Goal: Task Accomplishment & Management: Manage account settings

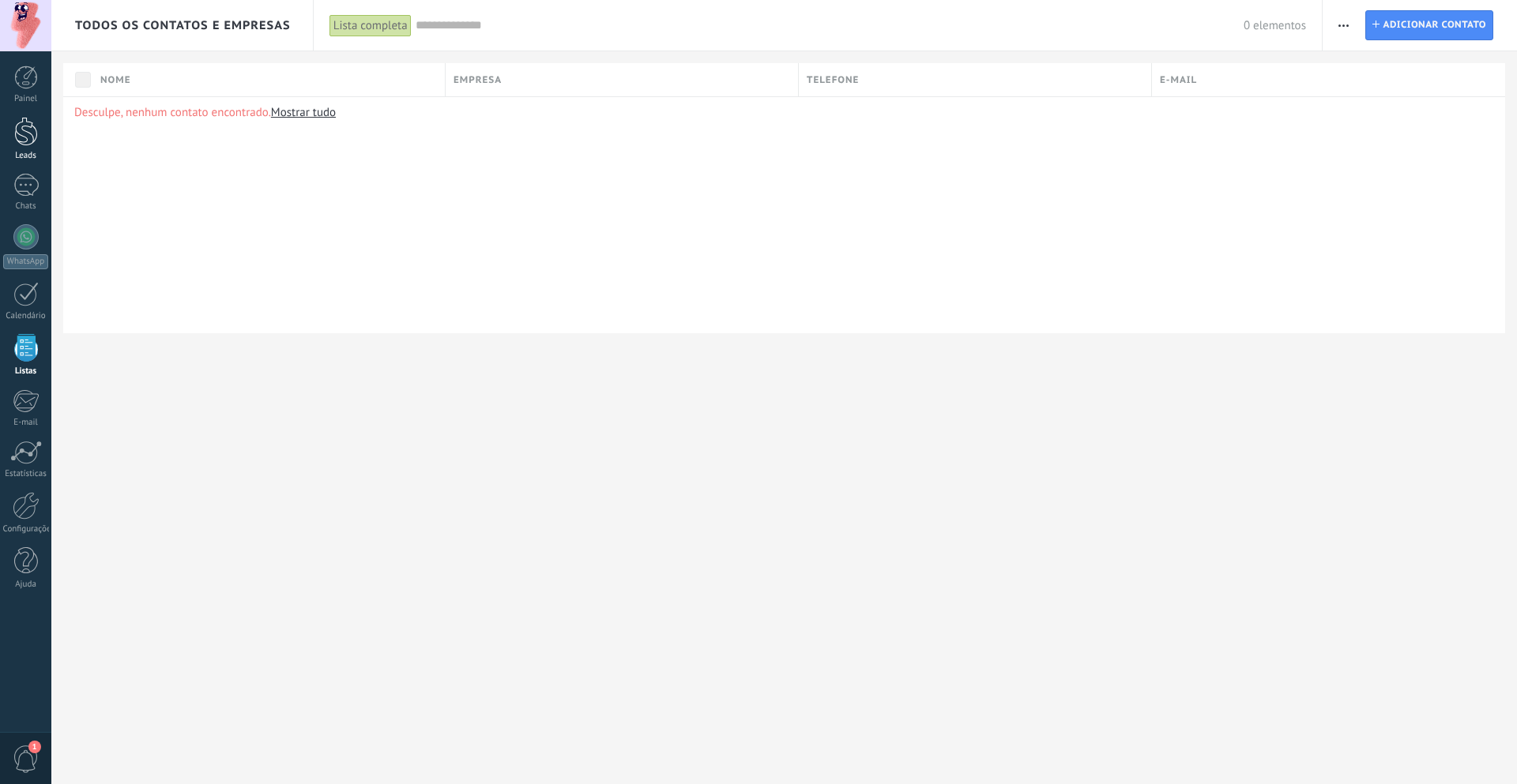
click at [30, 150] on link "Leads" at bounding box center [25, 139] width 52 height 44
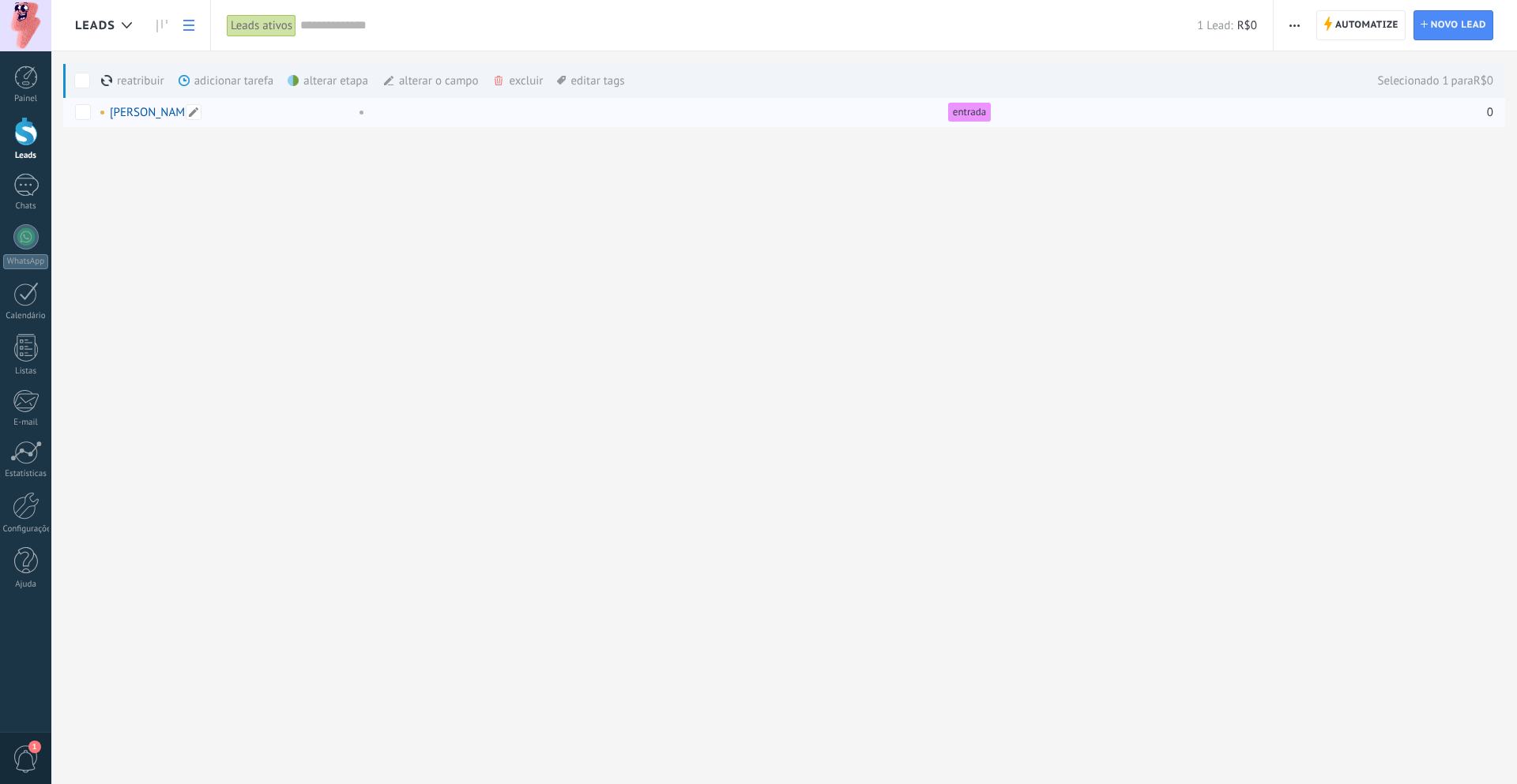
click at [146, 114] on link "[PERSON_NAME]" at bounding box center [153, 113] width 86 height 15
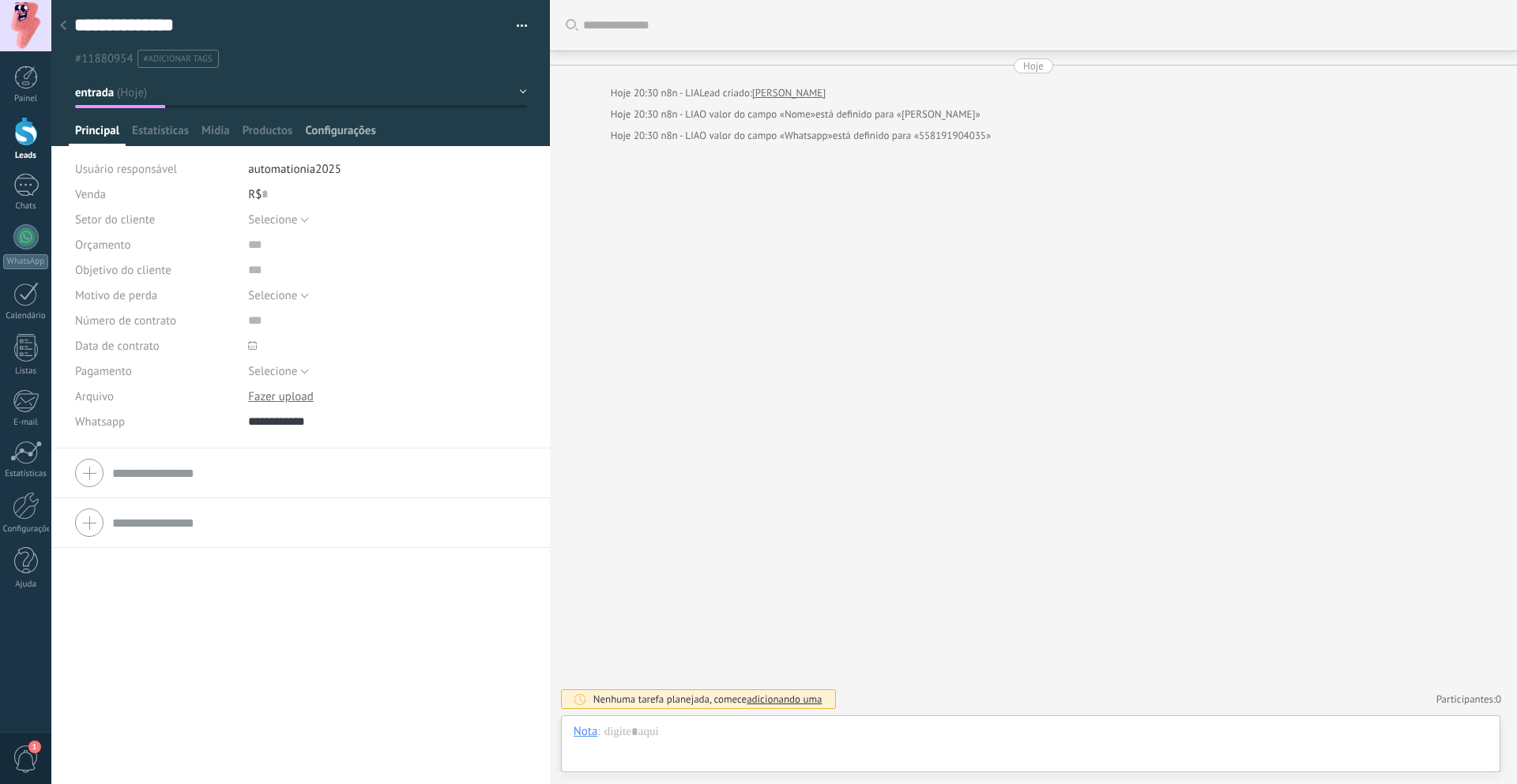
click at [321, 134] on span "Configurações" at bounding box center [340, 134] width 70 height 23
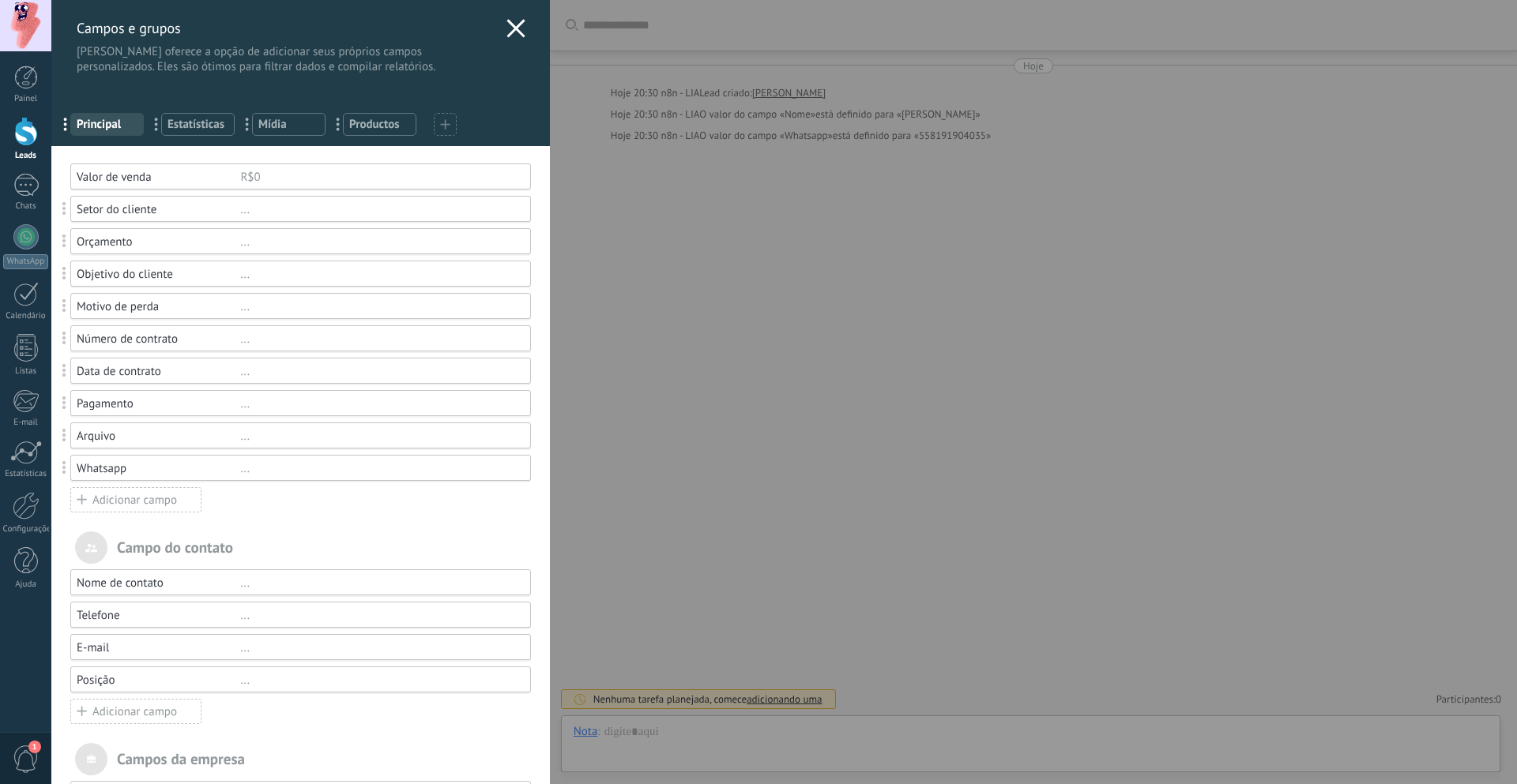
click at [161, 502] on div "Adicionar campo" at bounding box center [136, 500] width 131 height 25
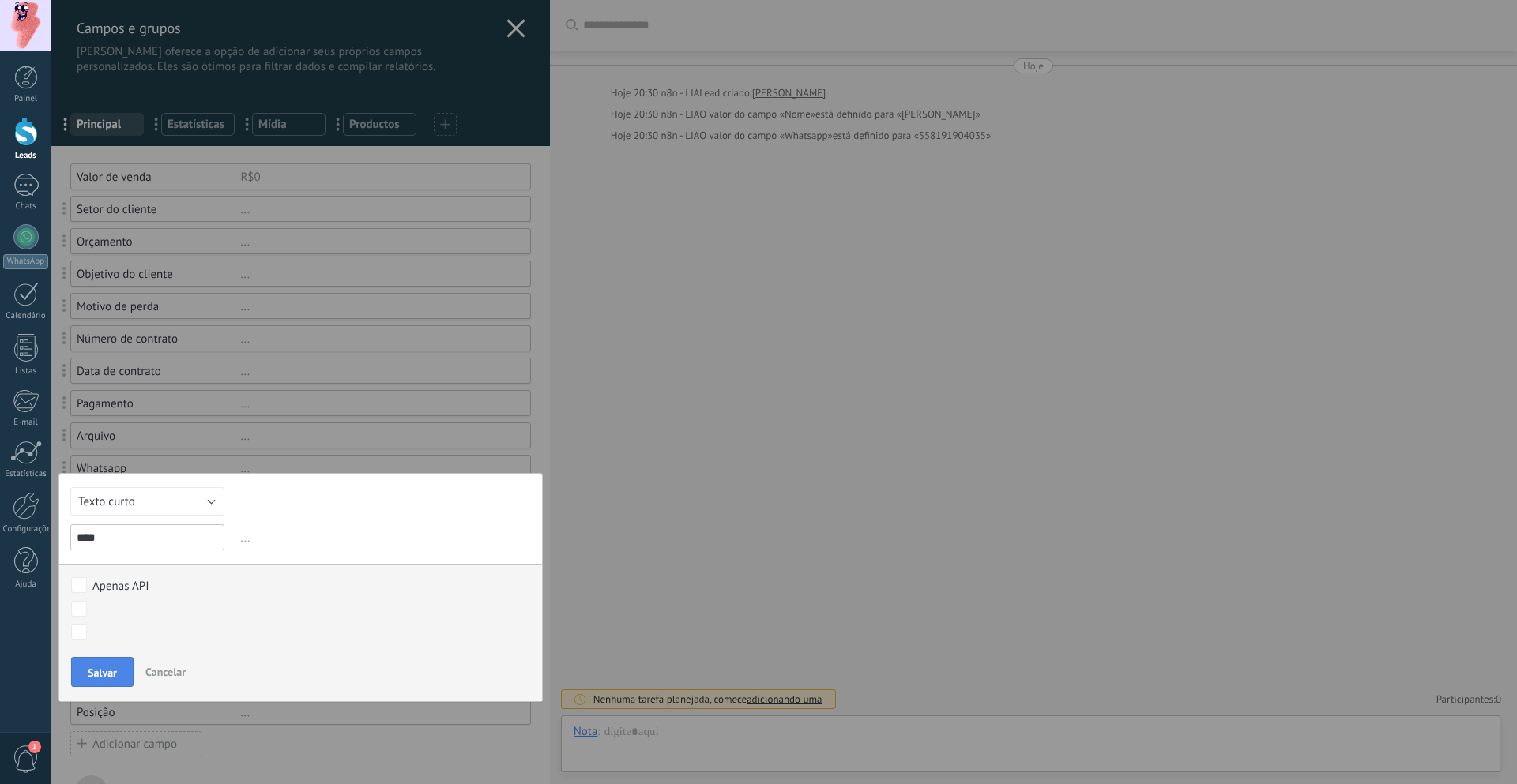
type input "****"
click at [117, 670] on span "Salvar" at bounding box center [102, 672] width 29 height 11
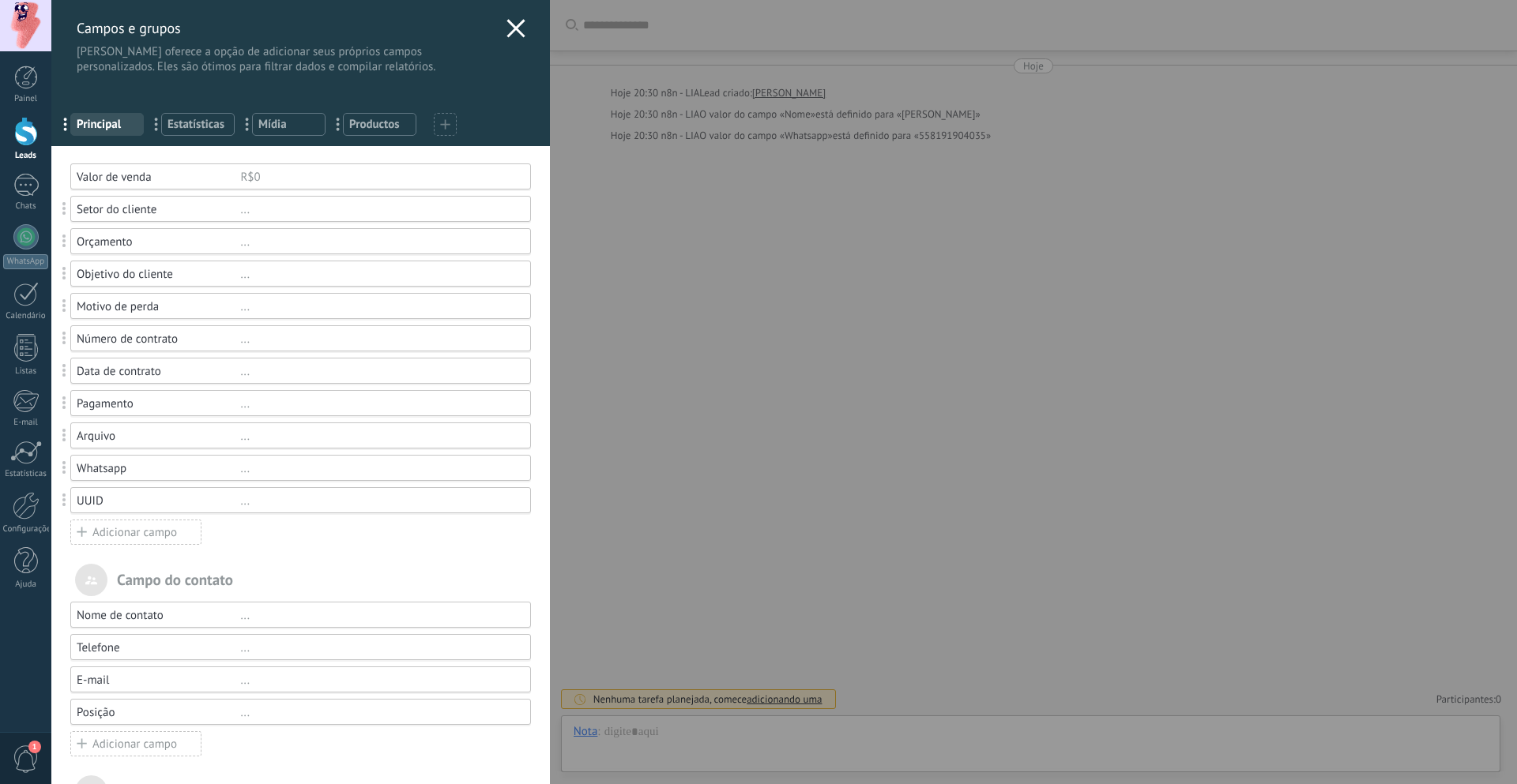
click at [506, 35] on use at bounding box center [515, 27] width 18 height 18
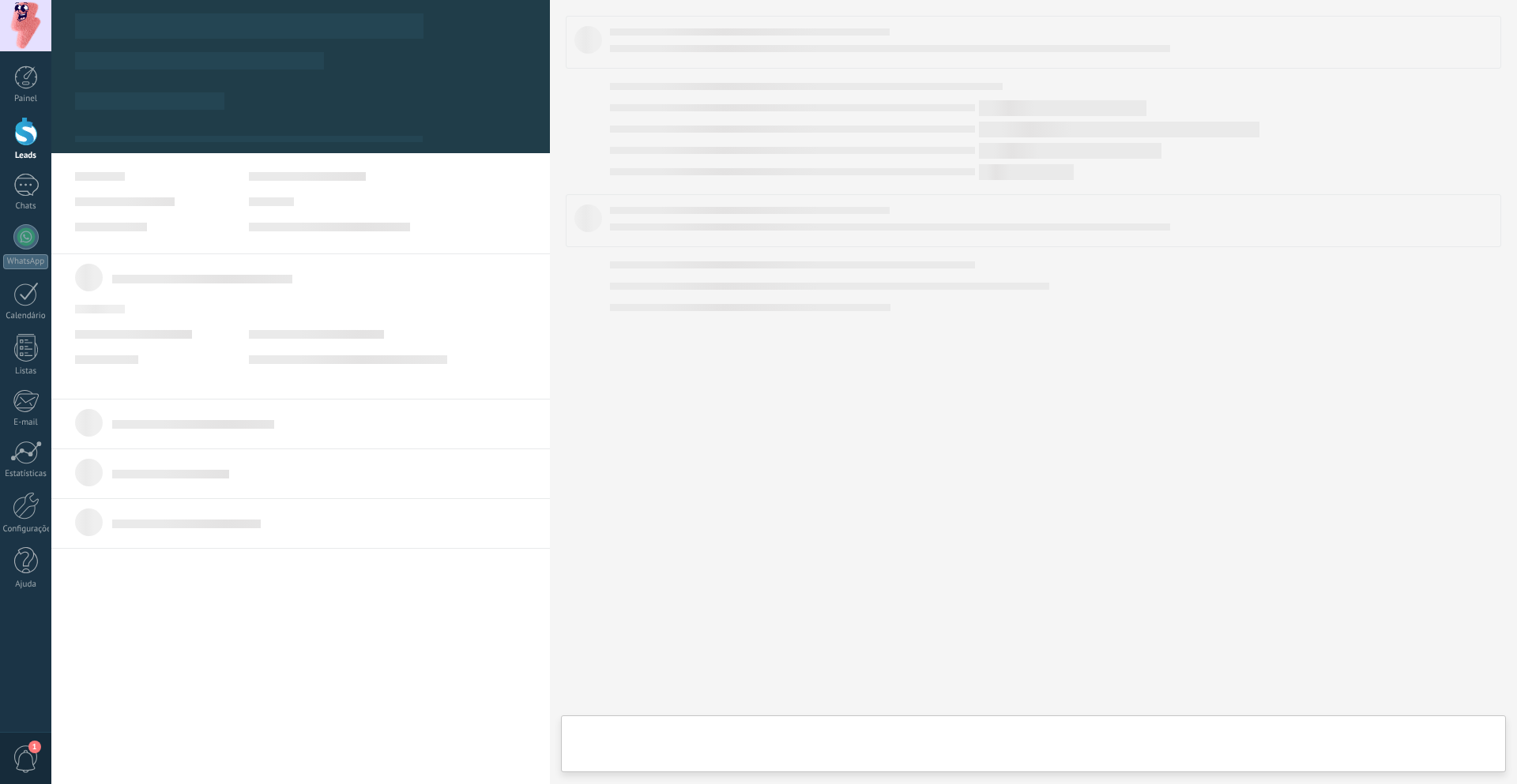
type textarea "**********"
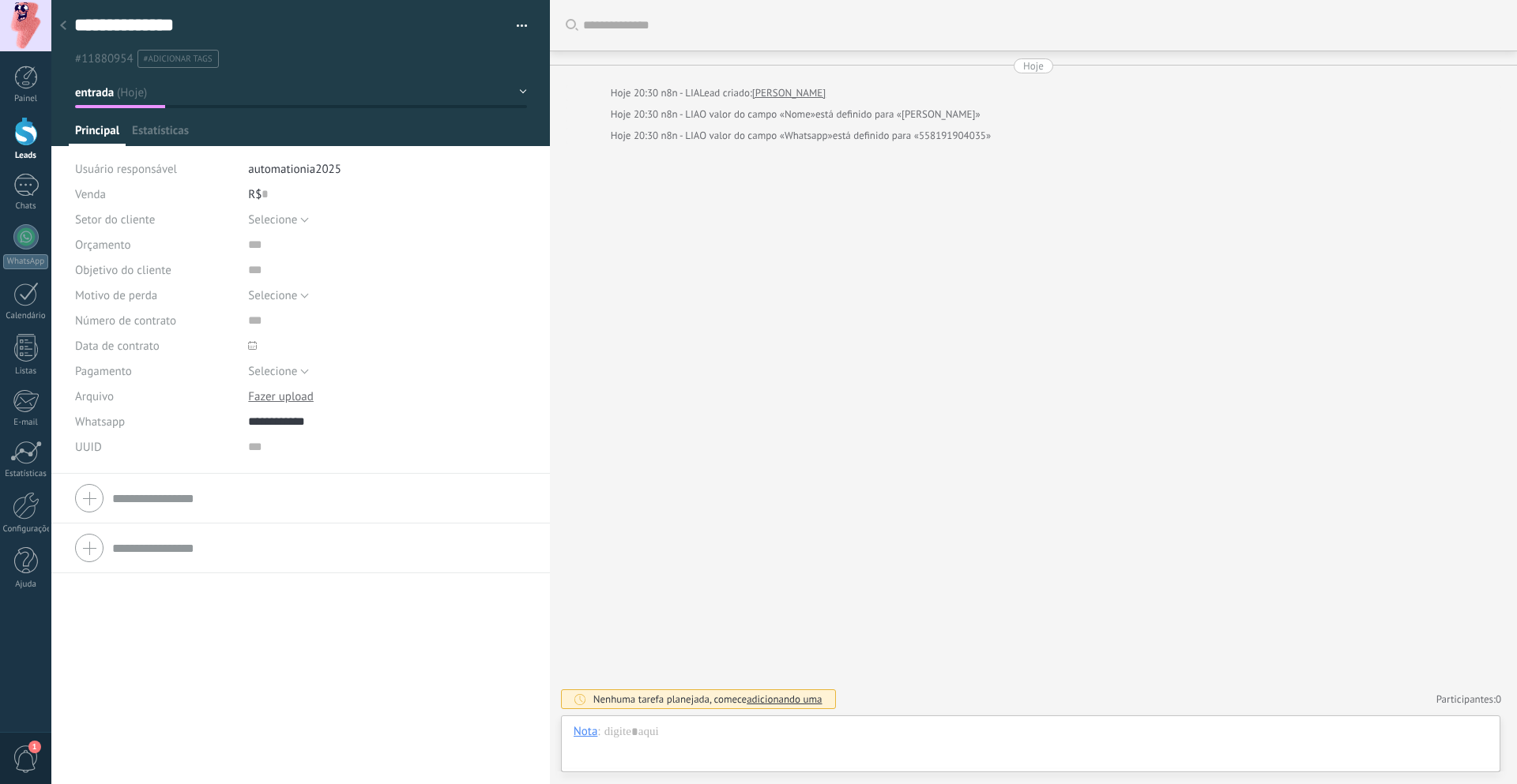
scroll to position [24, 0]
click at [21, 347] on div at bounding box center [26, 348] width 24 height 28
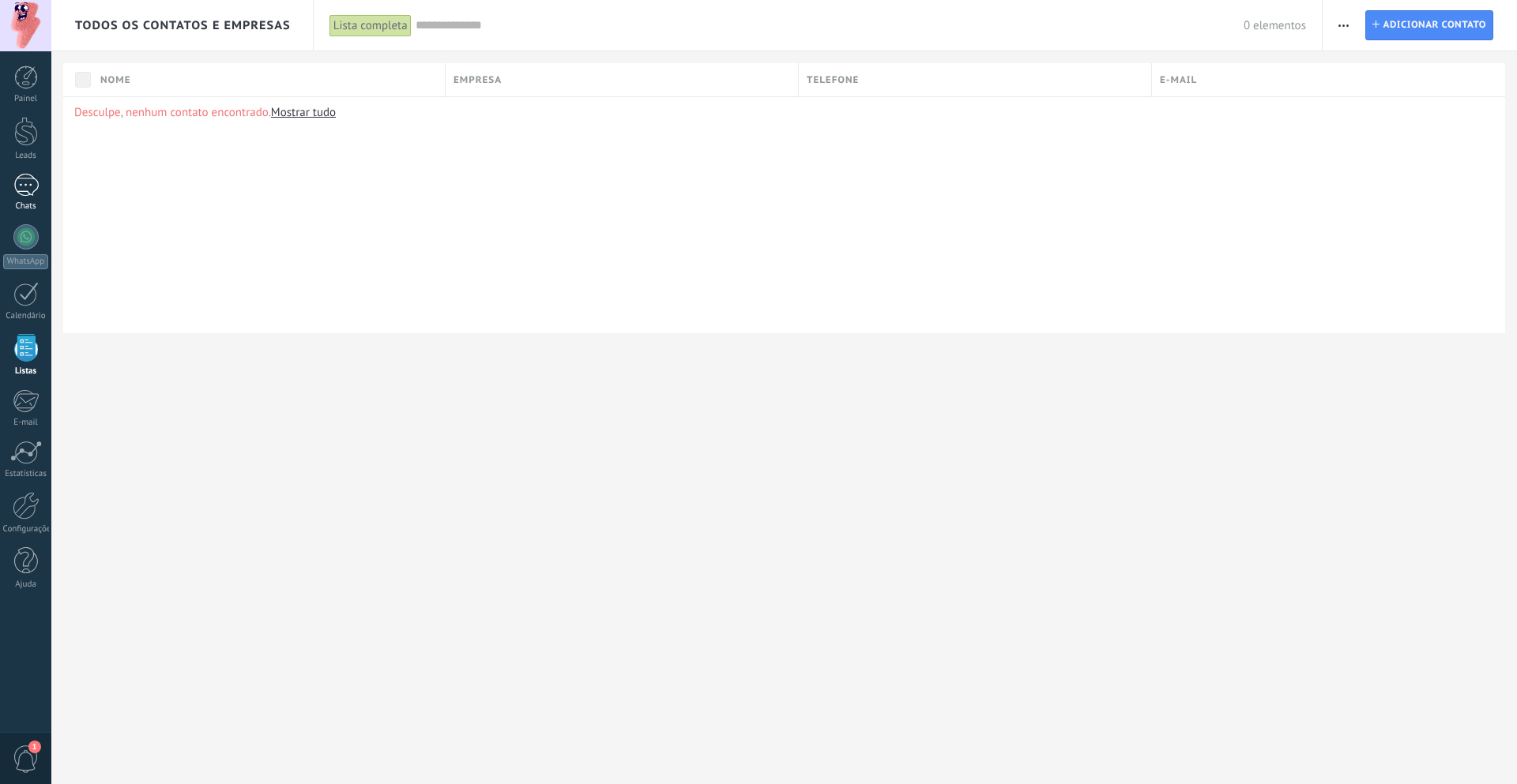
click at [28, 177] on div at bounding box center [26, 185] width 25 height 23
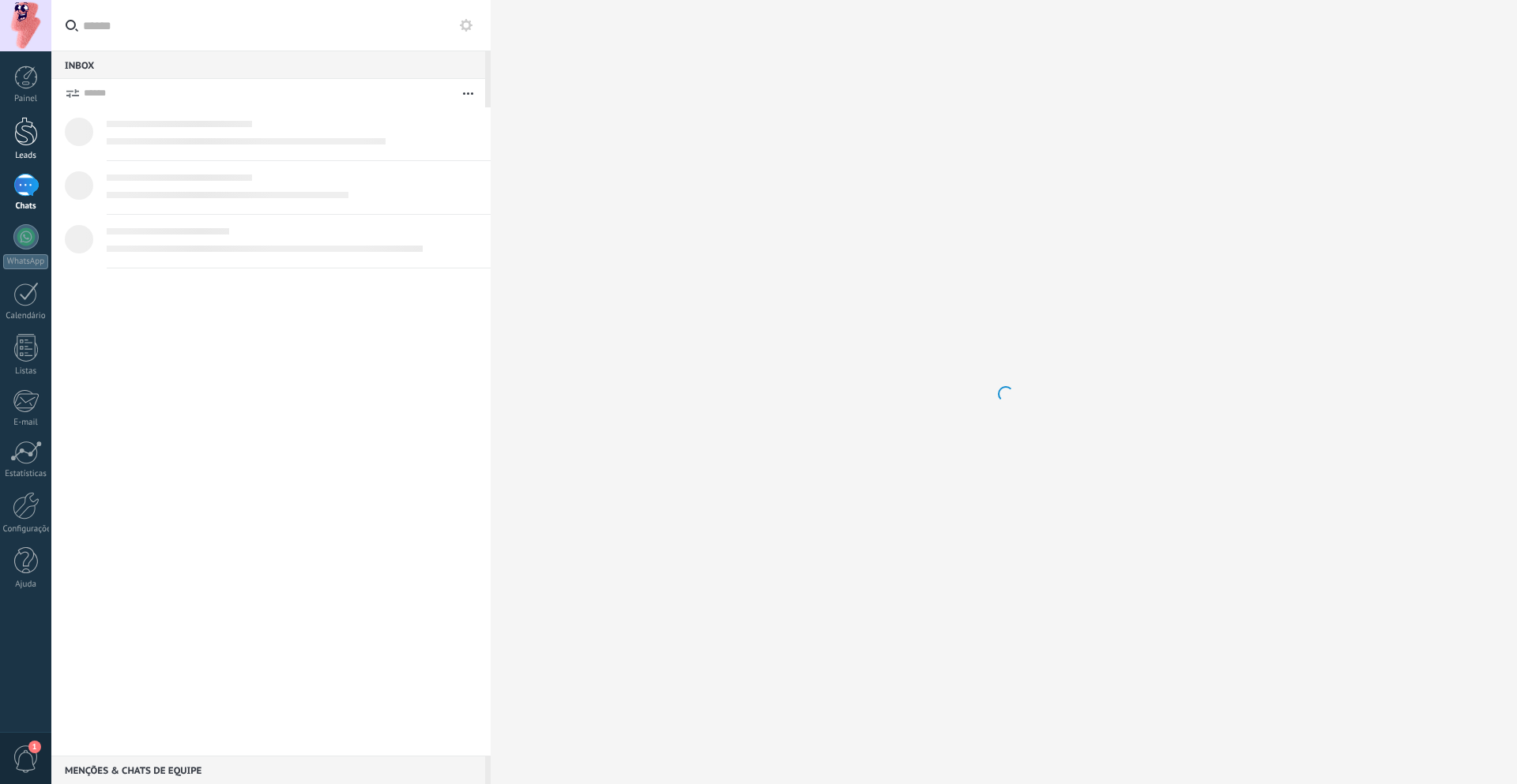
click at [28, 147] on link "Leads" at bounding box center [25, 139] width 52 height 44
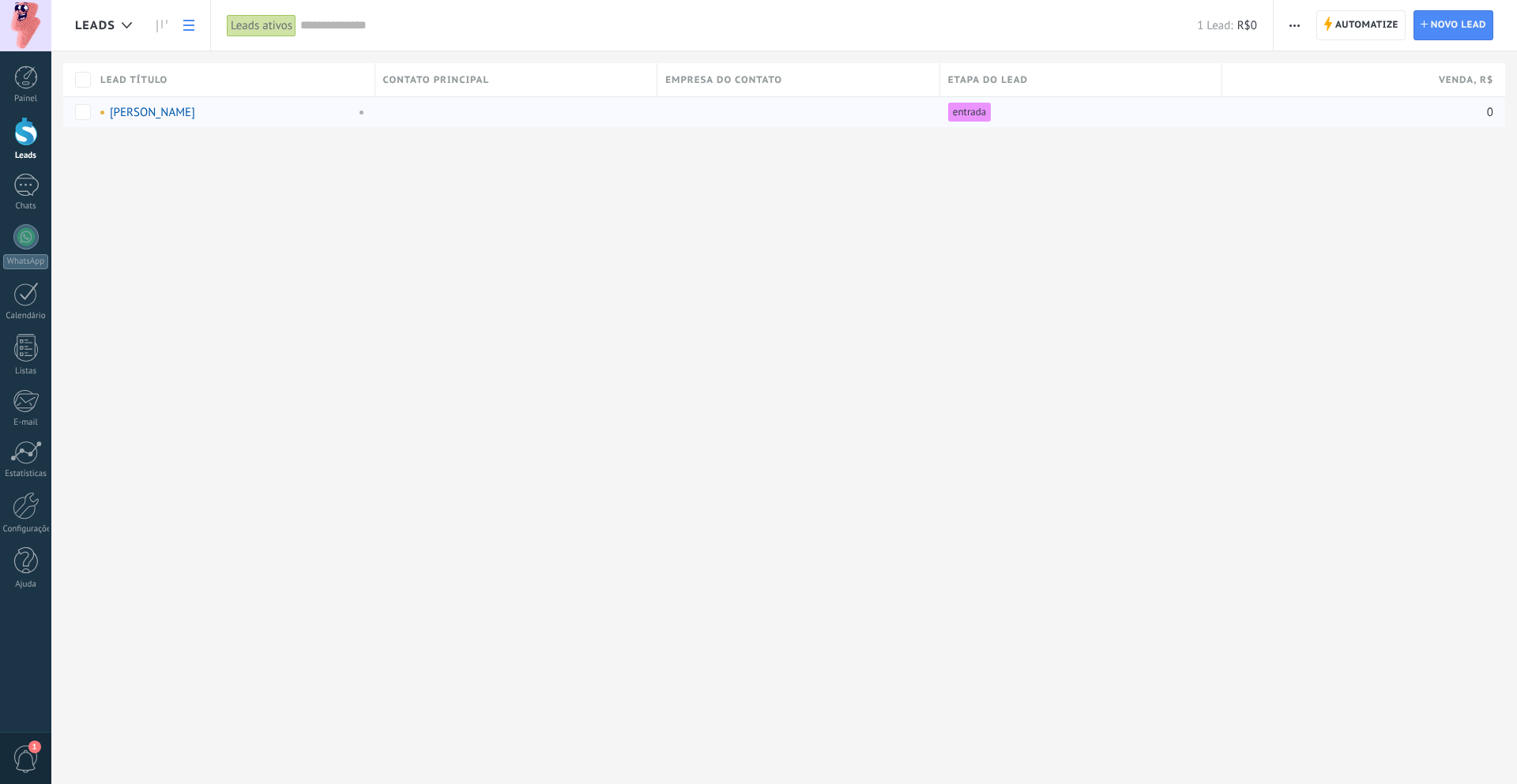
click at [161, 113] on link "[PERSON_NAME]" at bounding box center [153, 113] width 86 height 15
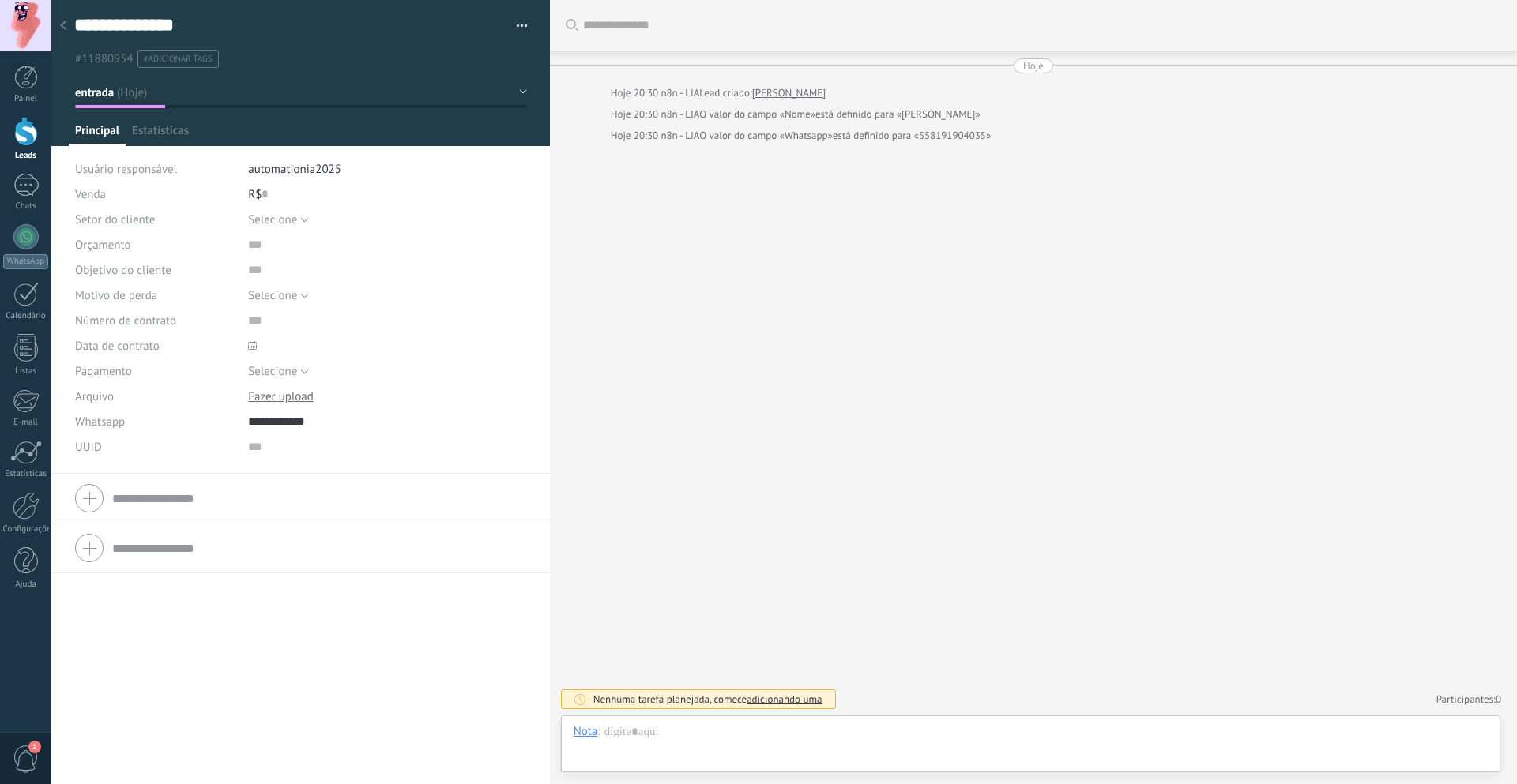
scroll to position [24, 0]
click at [250, 449] on input "text" at bounding box center [366, 447] width 237 height 25
click at [156, 477] on div "Empresa Tel. comercial Comercial direto Celular Faz Casa Outros Tel. comercial …" at bounding box center [301, 498] width 499 height 50
click at [61, 27] on use at bounding box center [63, 25] width 6 height 9
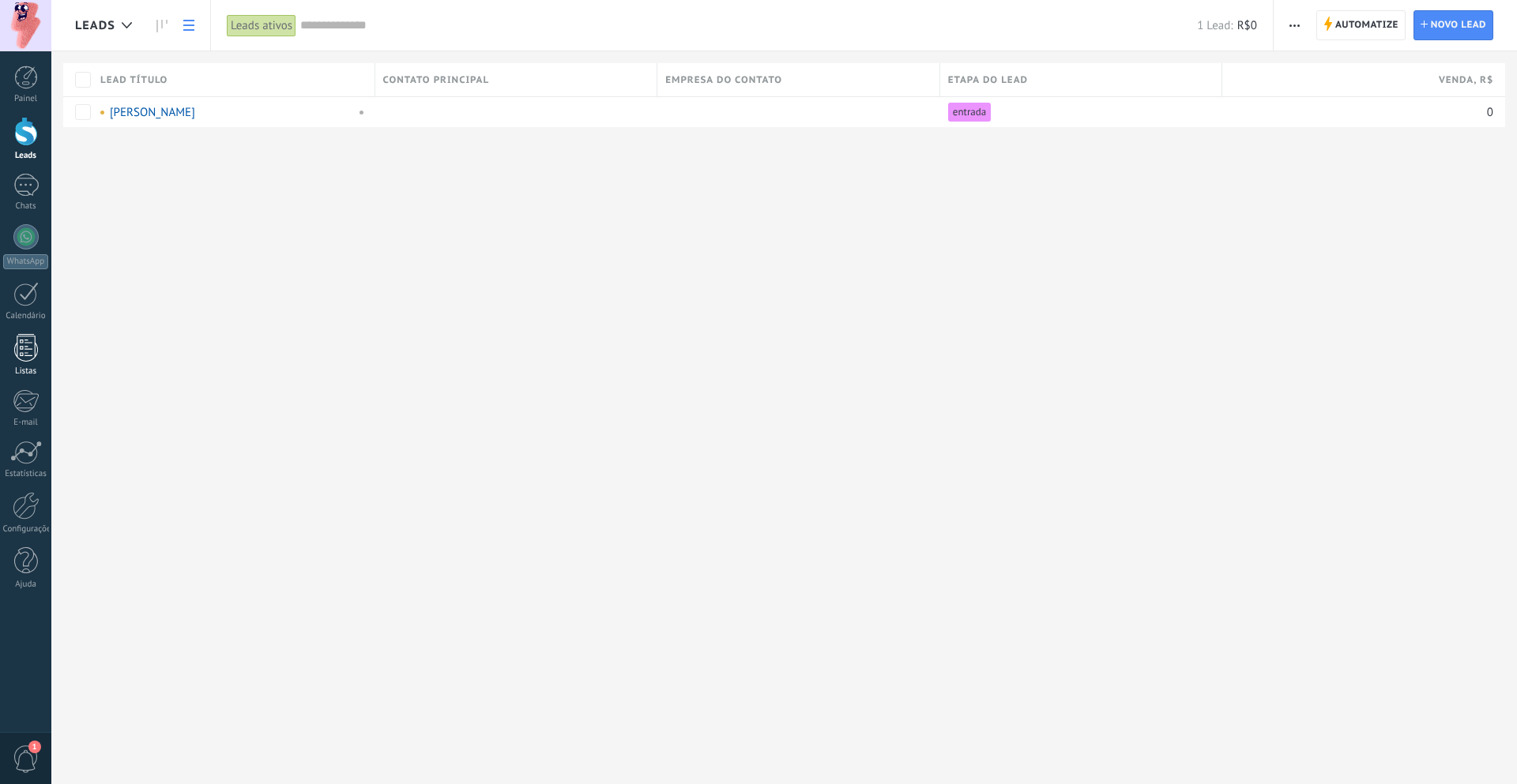
click at [33, 357] on div at bounding box center [26, 348] width 24 height 28
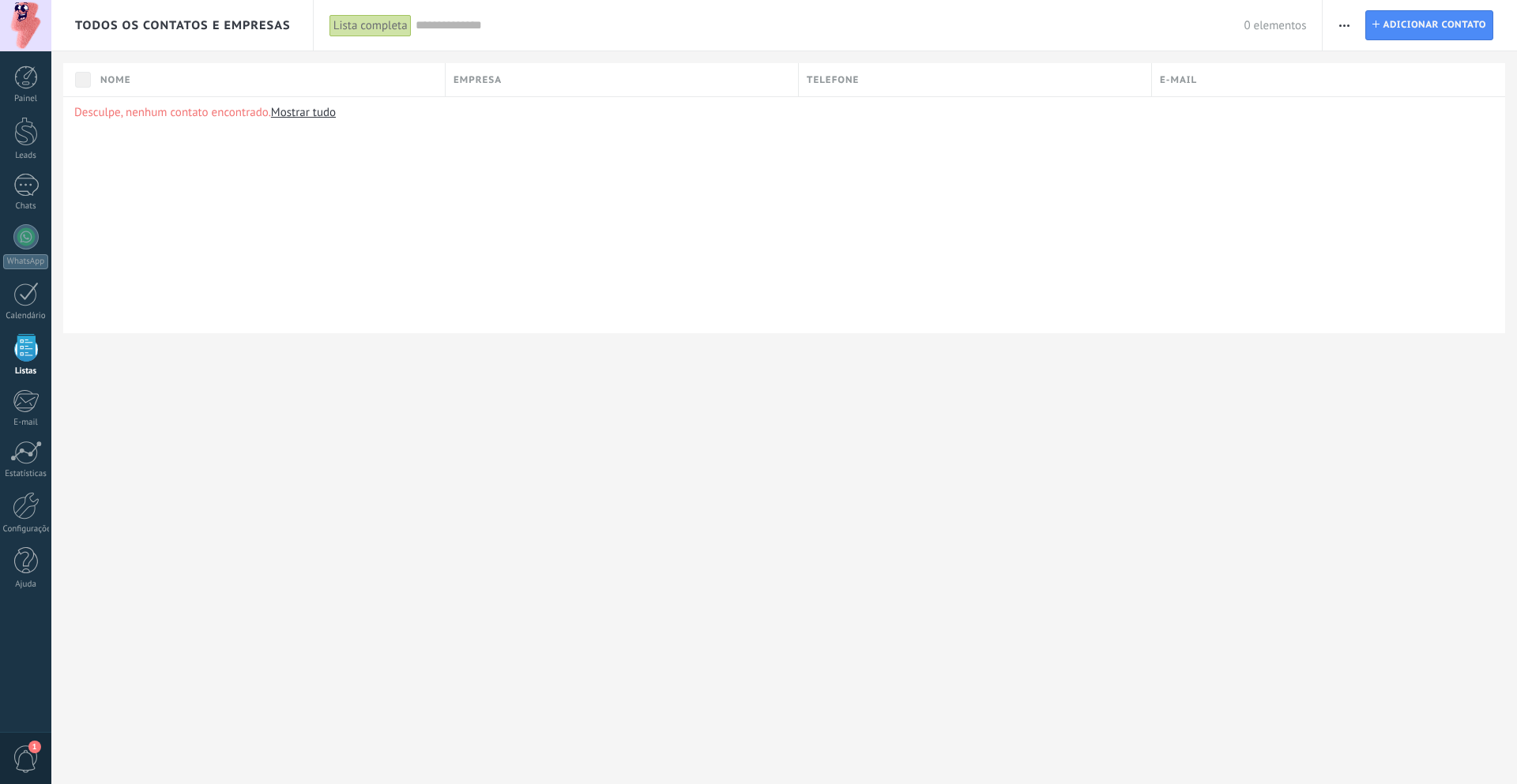
click at [473, 461] on div "Todos os contatos e Empresas Lista completa Aplicar 0 elementos Lista completa …" at bounding box center [784, 392] width 1465 height 784
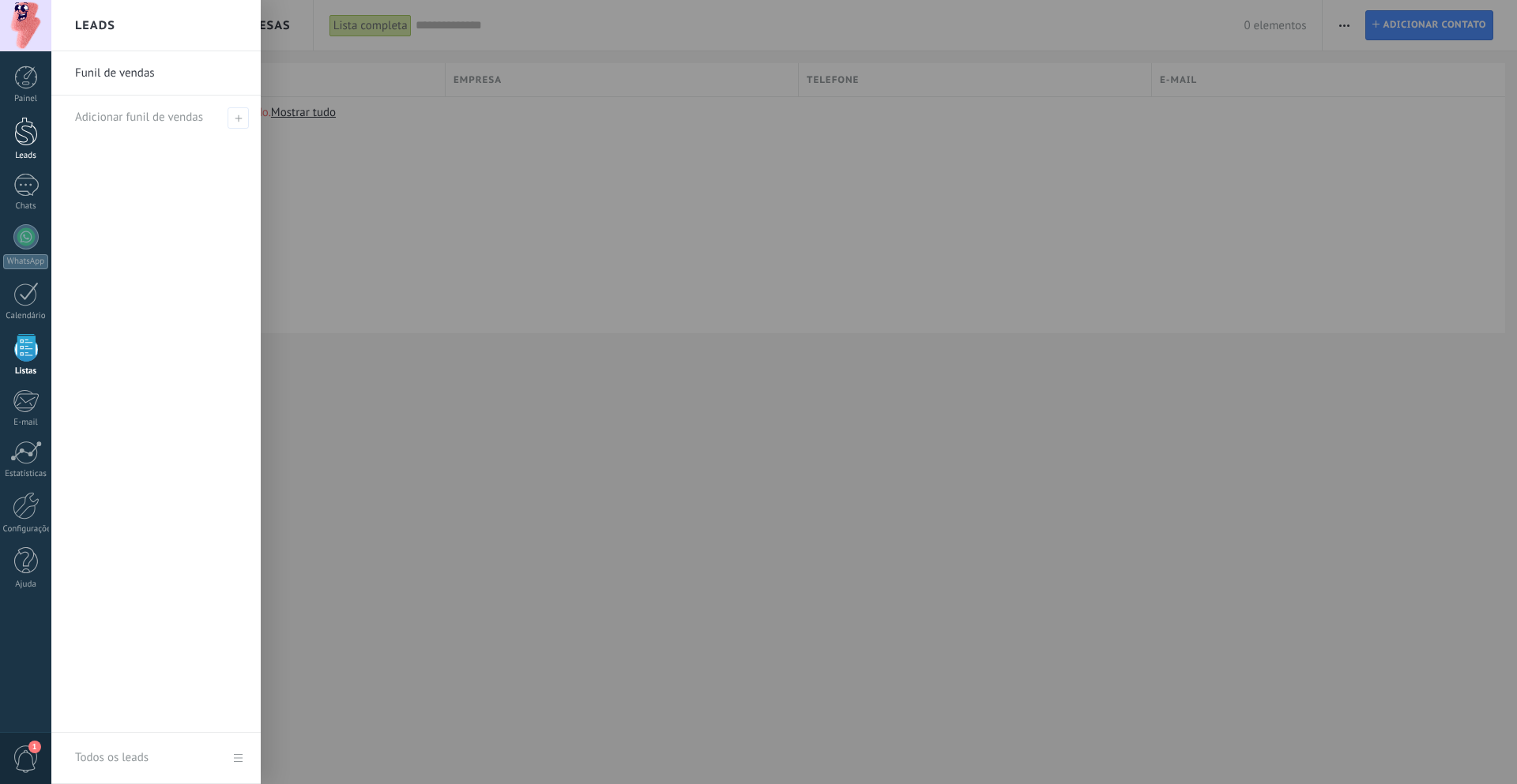
click at [32, 150] on link "Leads" at bounding box center [25, 139] width 52 height 44
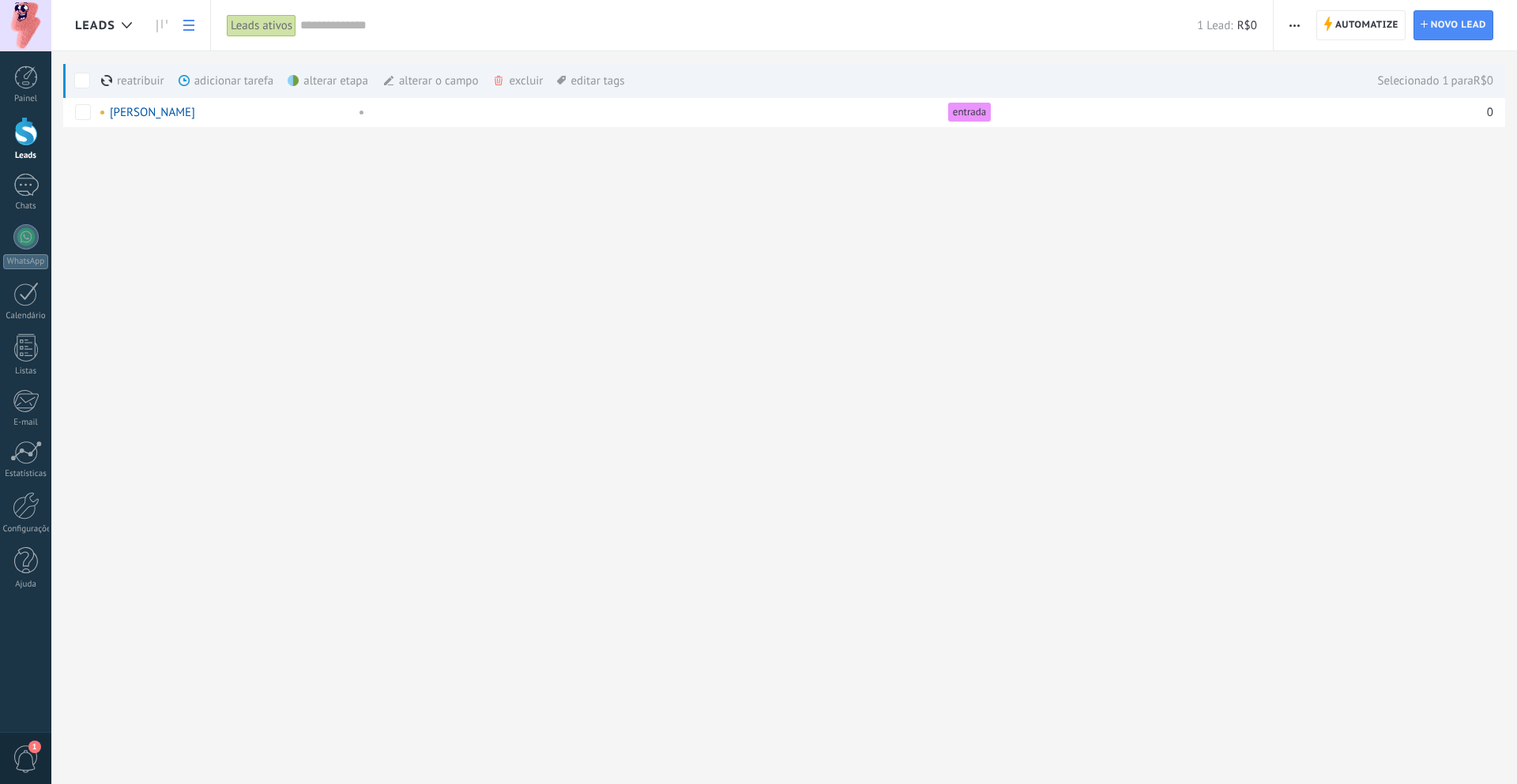
click at [511, 75] on div "excluir mais" at bounding box center [546, 81] width 108 height 35
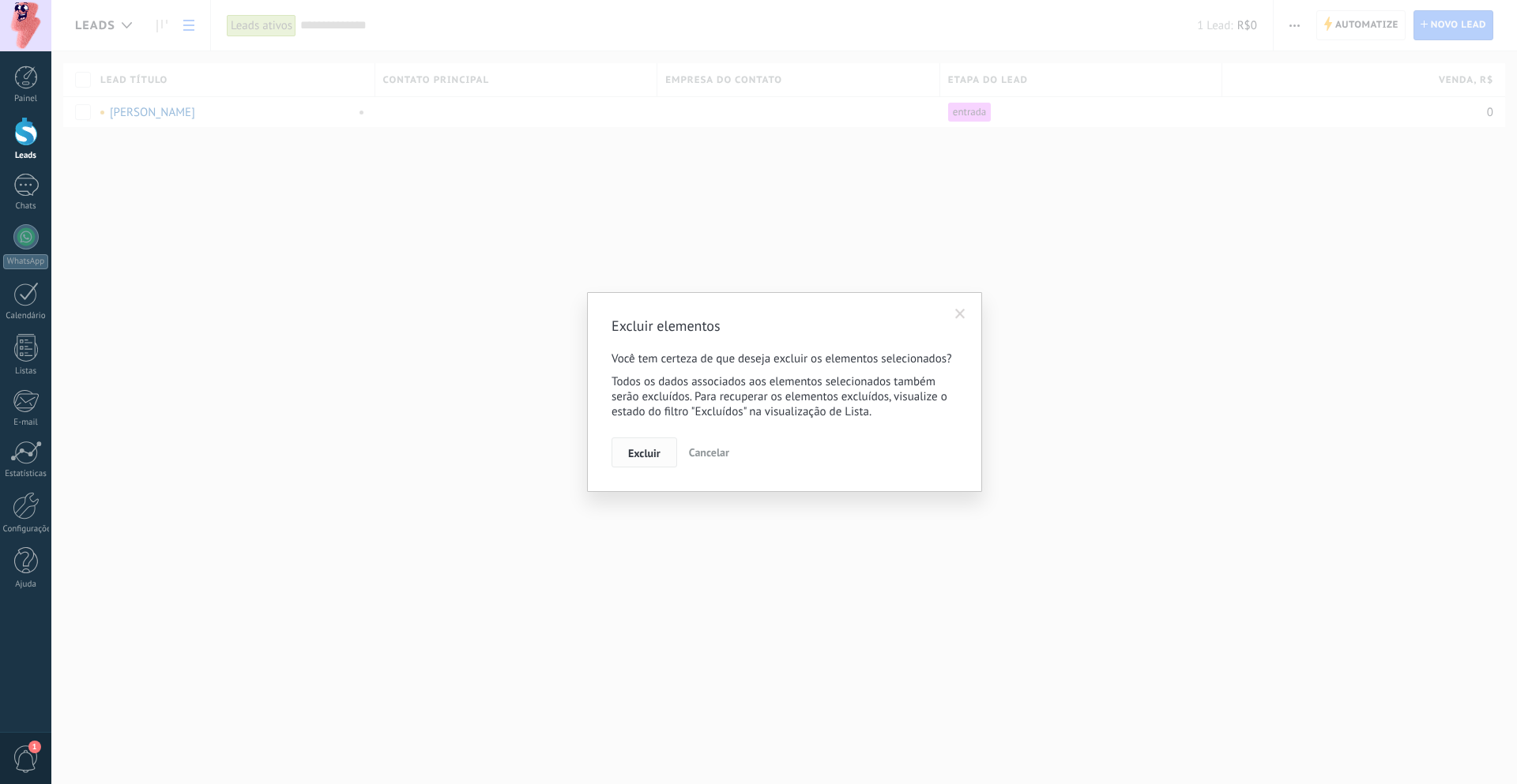
click at [651, 448] on span "Excluir" at bounding box center [644, 453] width 32 height 11
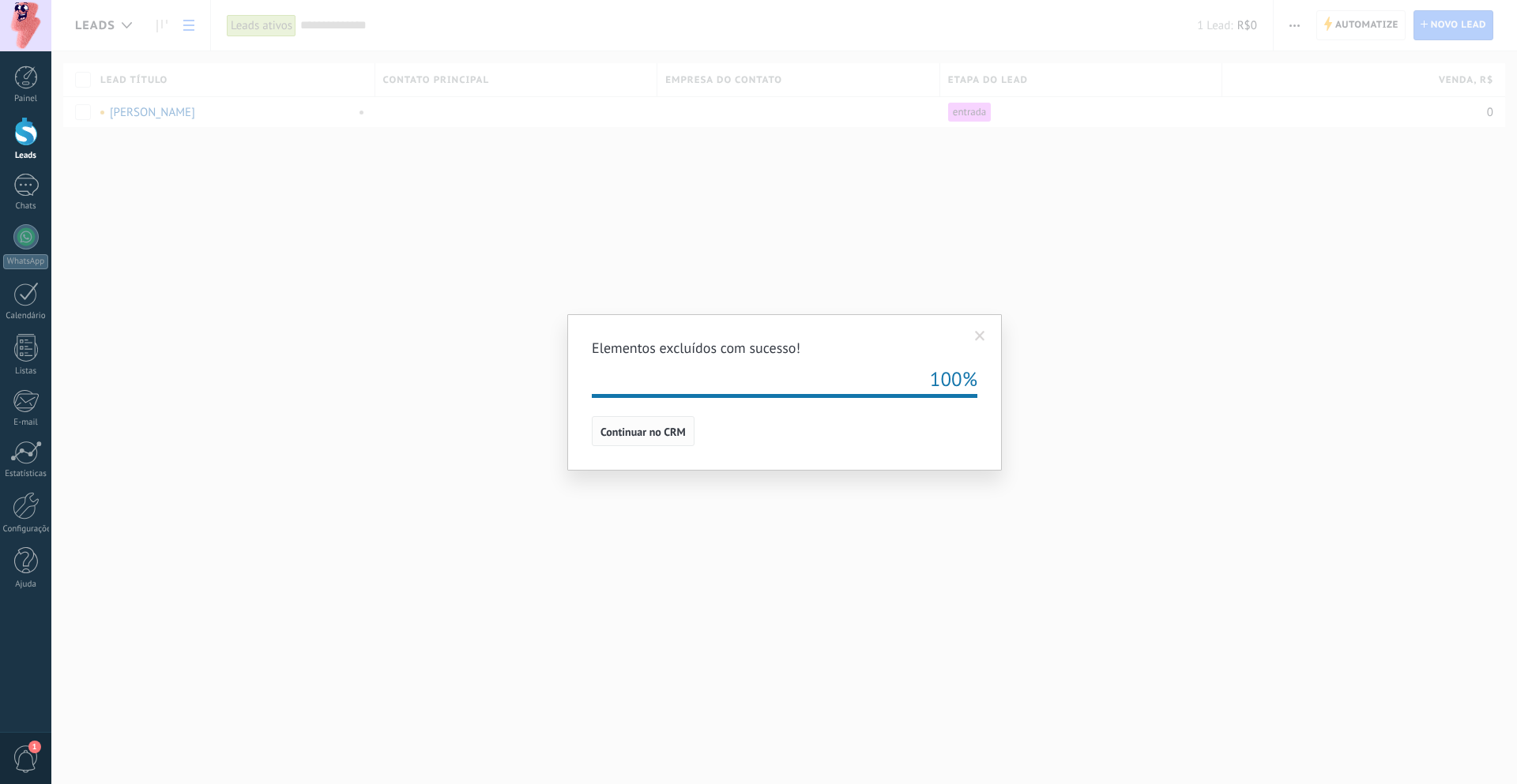
click at [658, 437] on span "Continuar no CRM" at bounding box center [643, 431] width 86 height 11
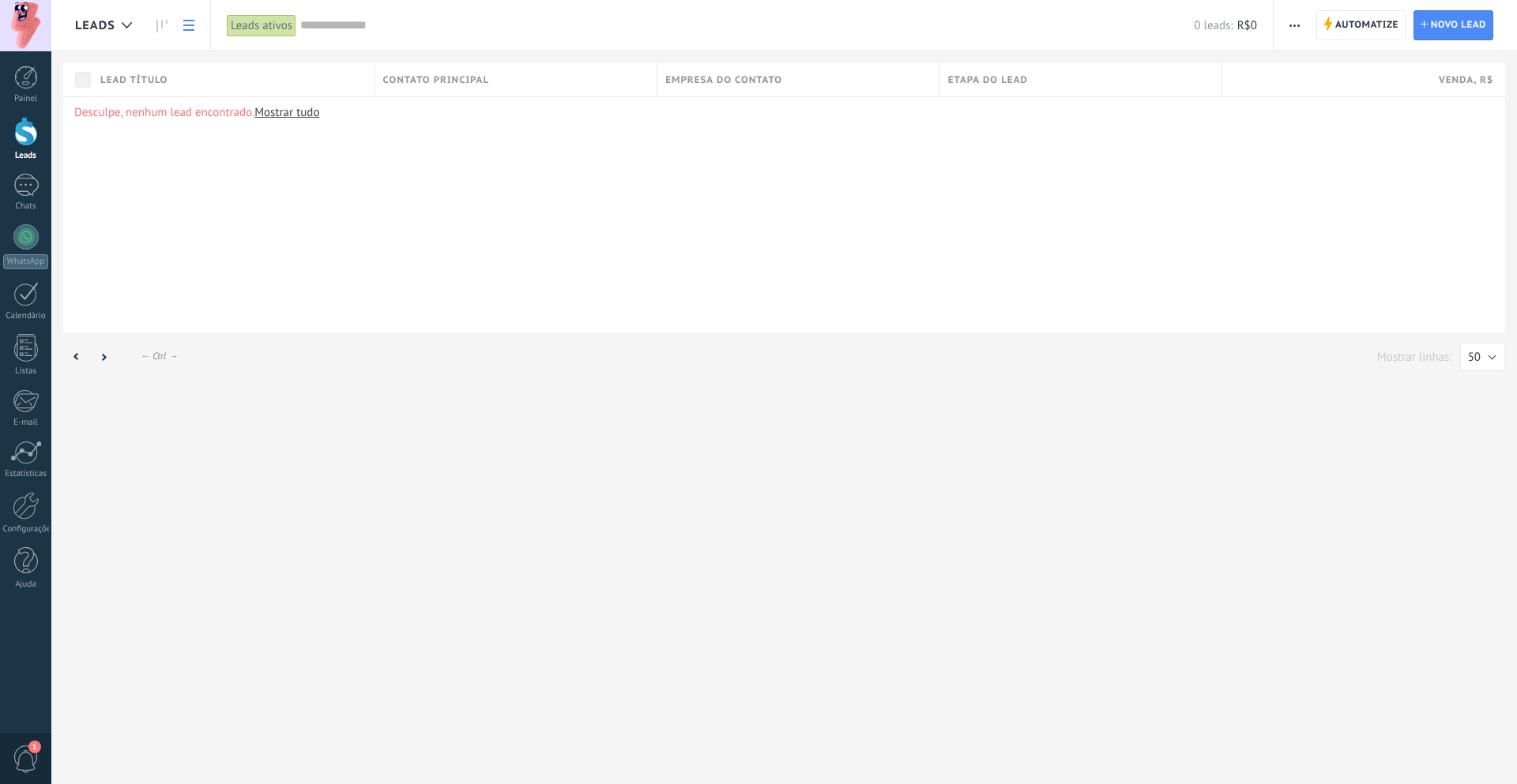
click at [21, 121] on div at bounding box center [26, 131] width 24 height 29
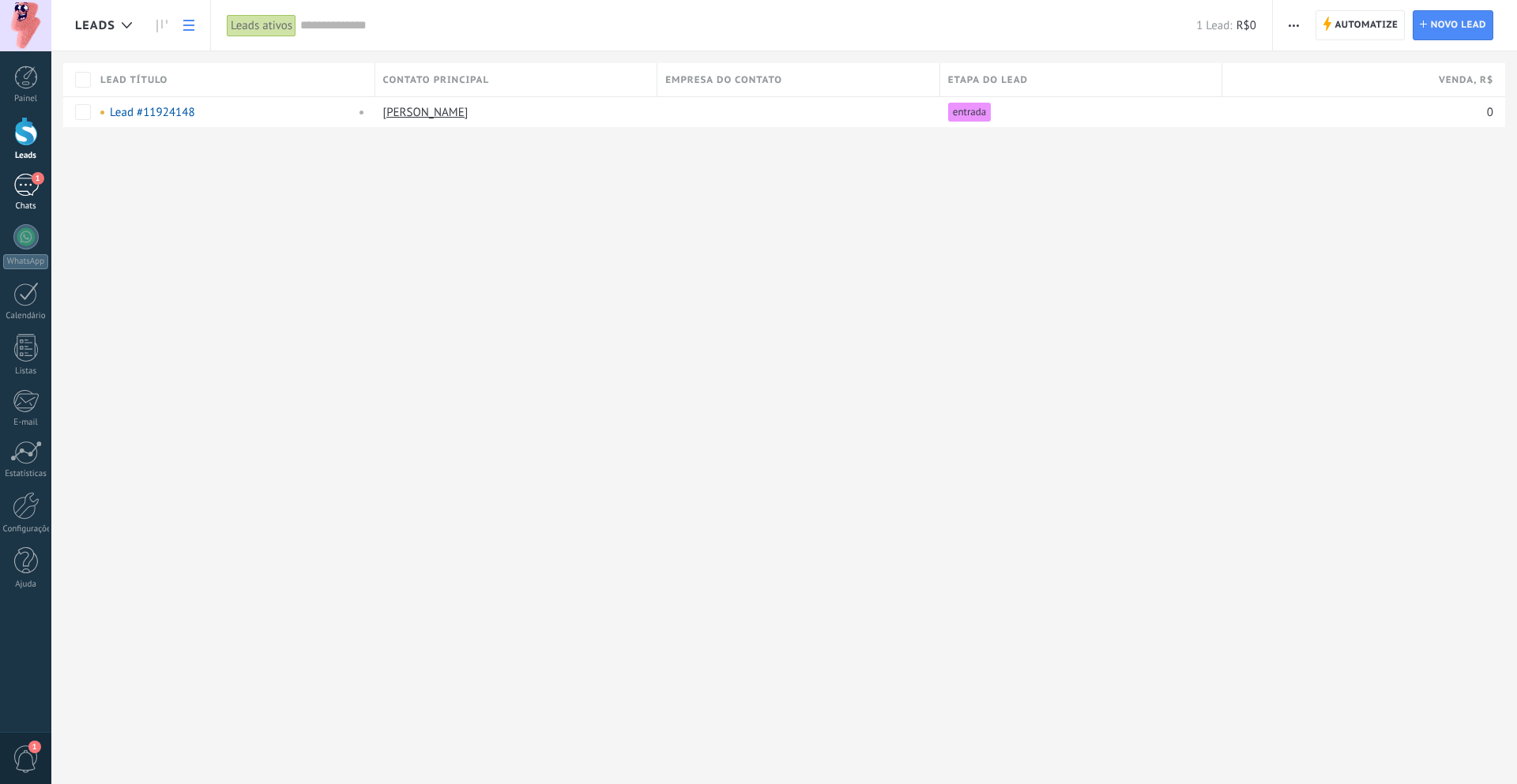
click at [40, 189] on link "1 Chats" at bounding box center [25, 192] width 52 height 38
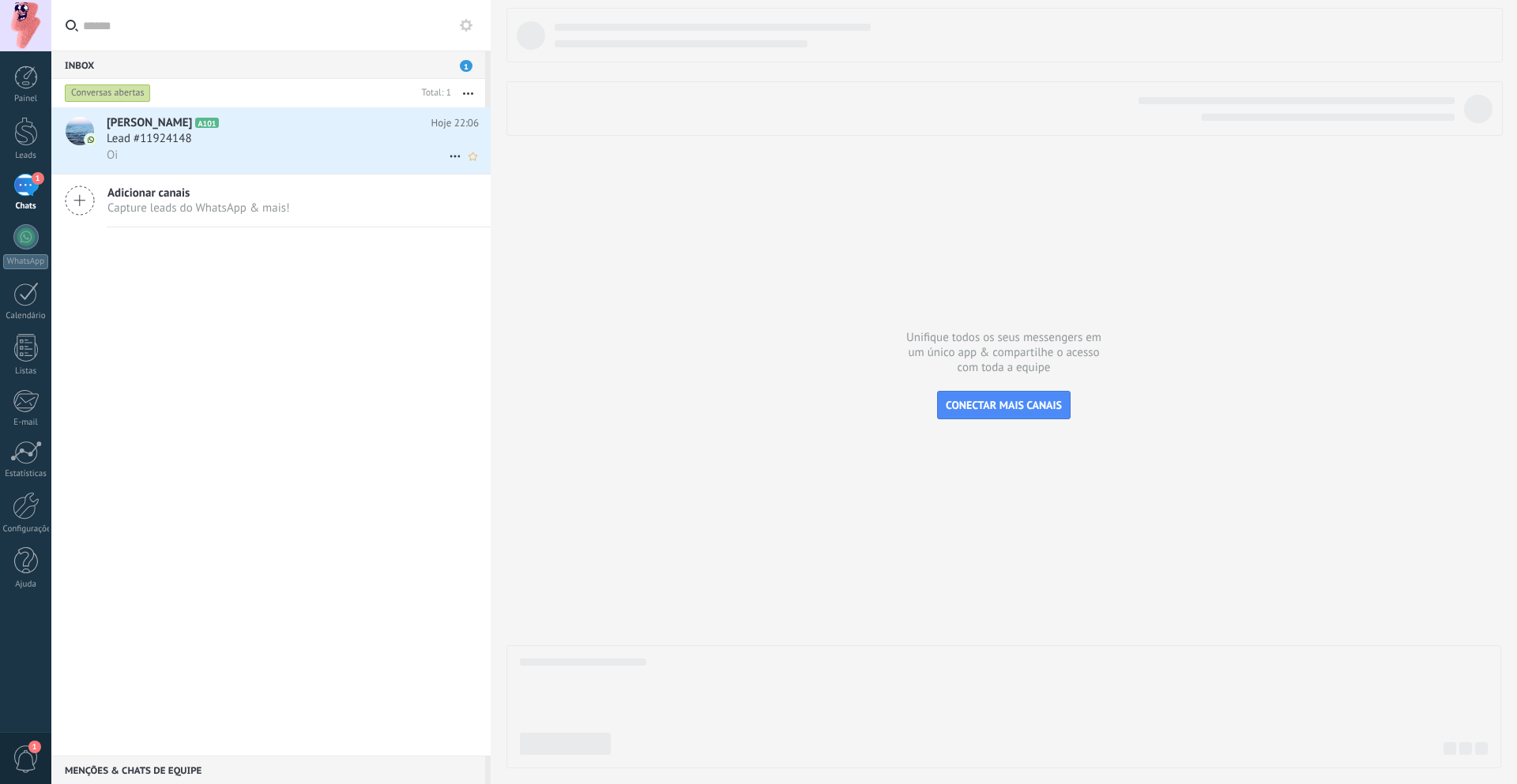
click at [288, 113] on div "Gabriel Cabral A101 Hoje 22:06 Lead #11924148 Oi" at bounding box center [298, 141] width 384 height 66
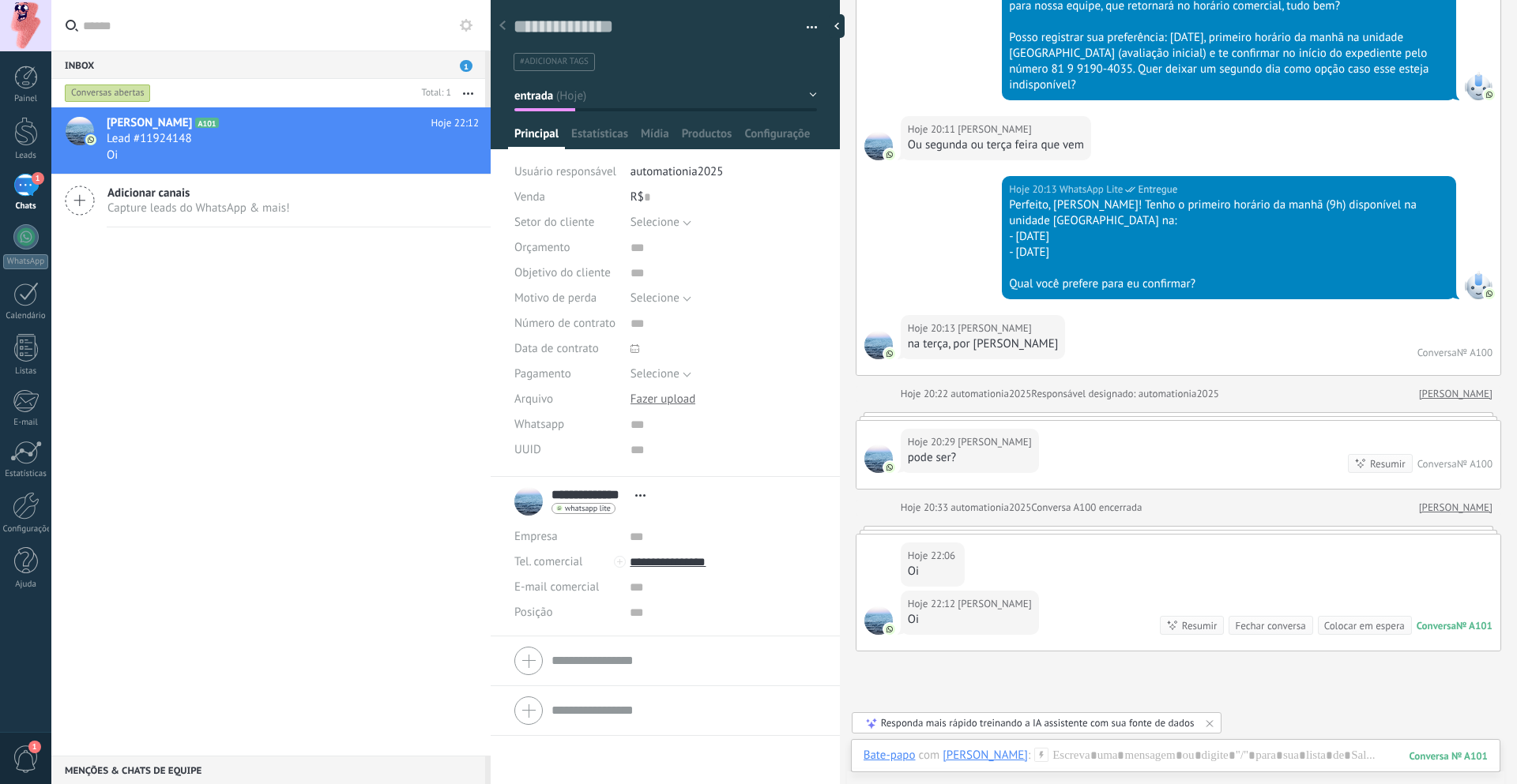
scroll to position [917, 0]
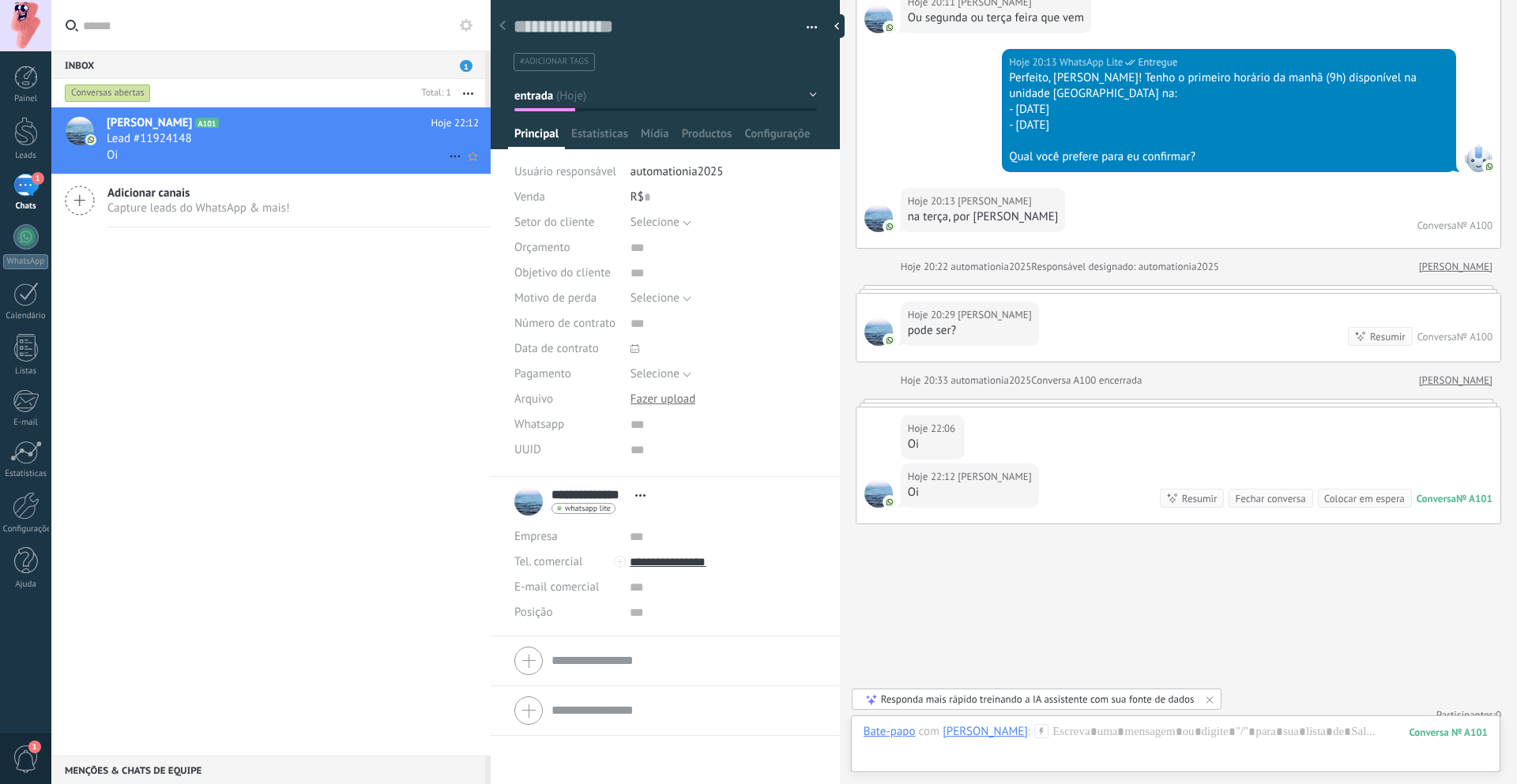
click at [452, 158] on icon at bounding box center [455, 156] width 19 height 19
click at [353, 364] on div at bounding box center [758, 392] width 1517 height 784
click at [31, 147] on link "Leads" at bounding box center [25, 139] width 52 height 44
